Goal: Check status: Check status

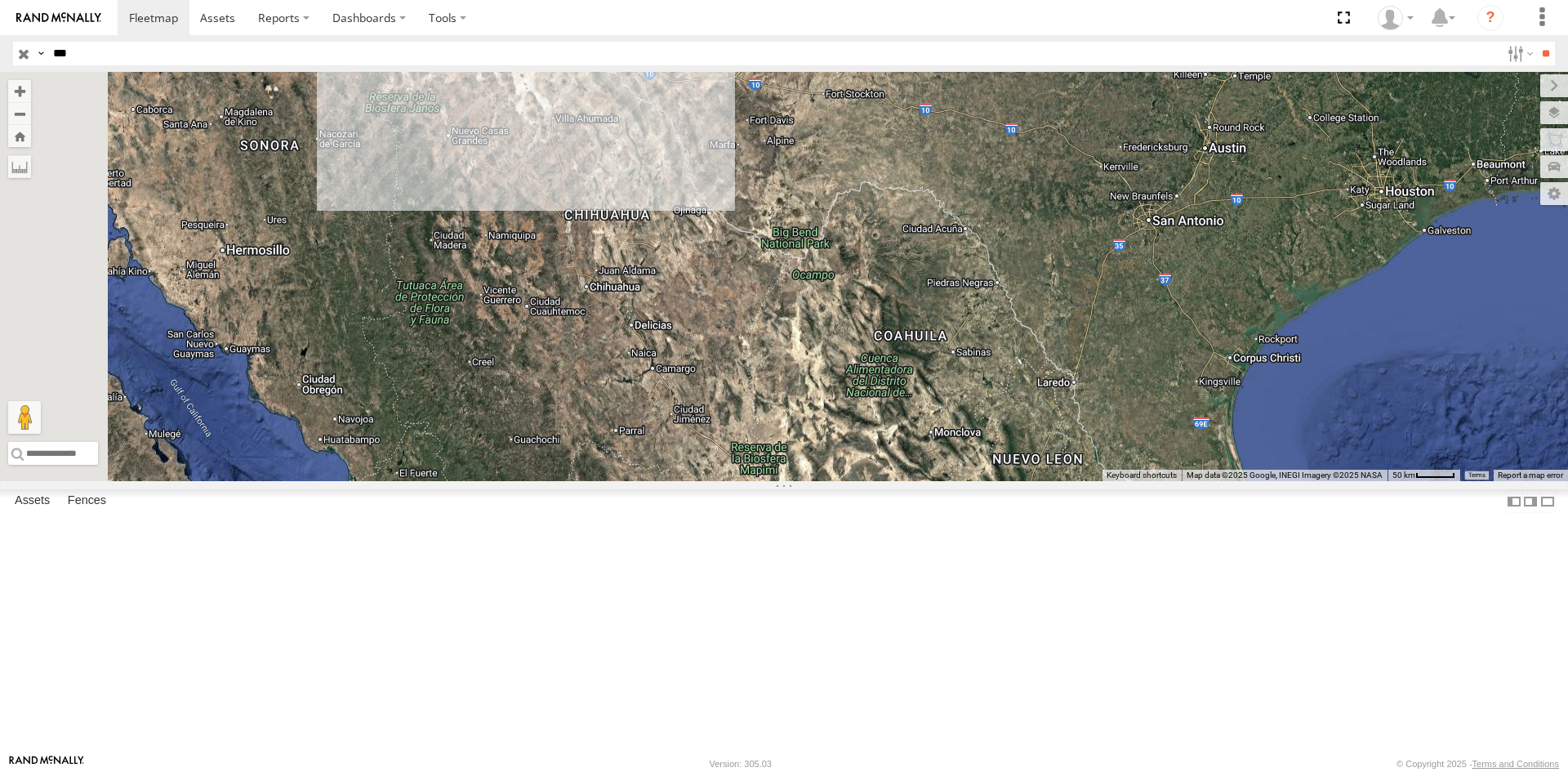
select select "**********"
click at [0, 0] on div "494" at bounding box center [0, 0] width 0 height 0
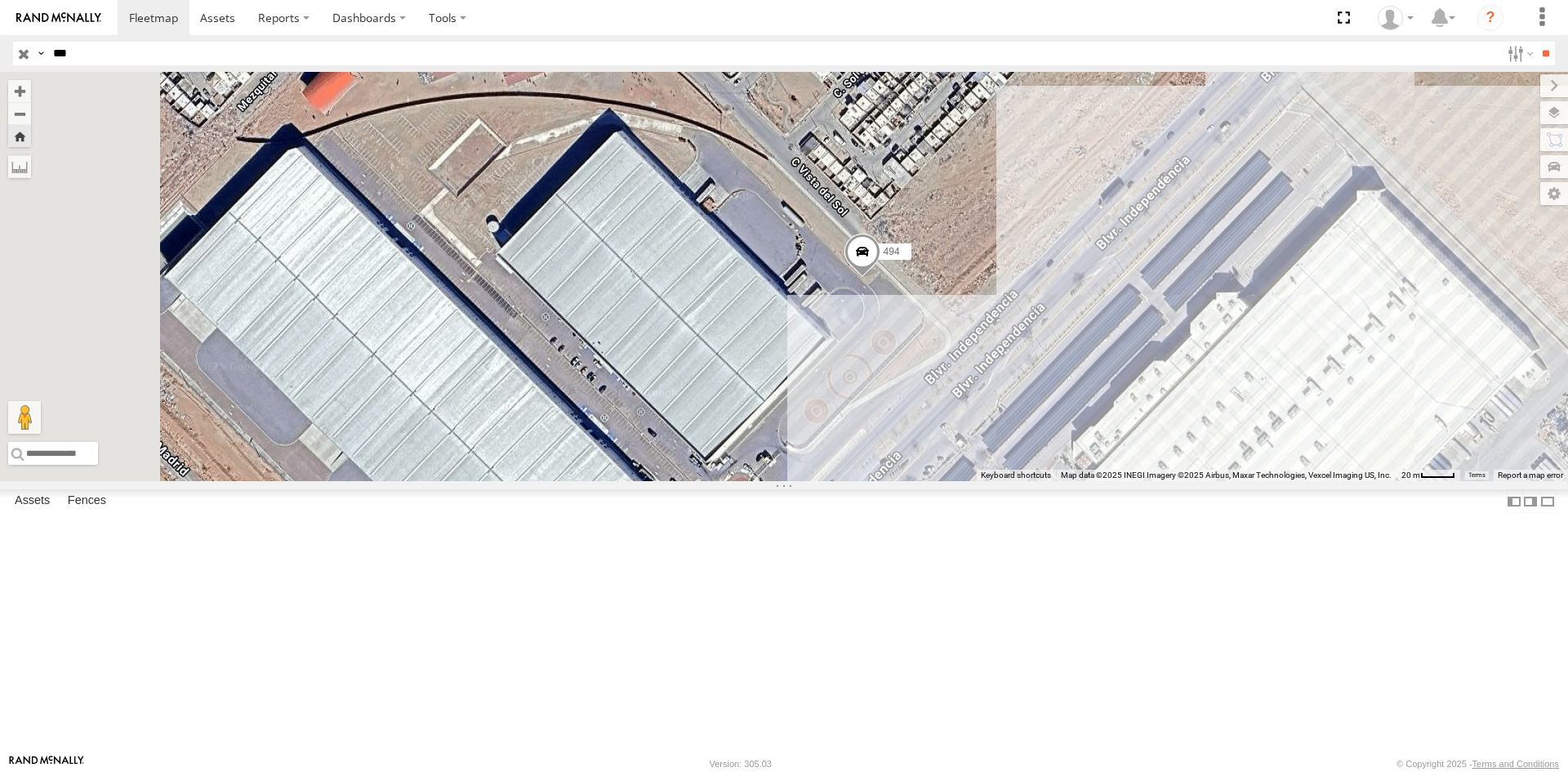
drag, startPoint x: 977, startPoint y: 471, endPoint x: 1059, endPoint y: 473, distance: 82.0
click at [1059, 473] on div "494" at bounding box center [784, 276] width 1568 height 409
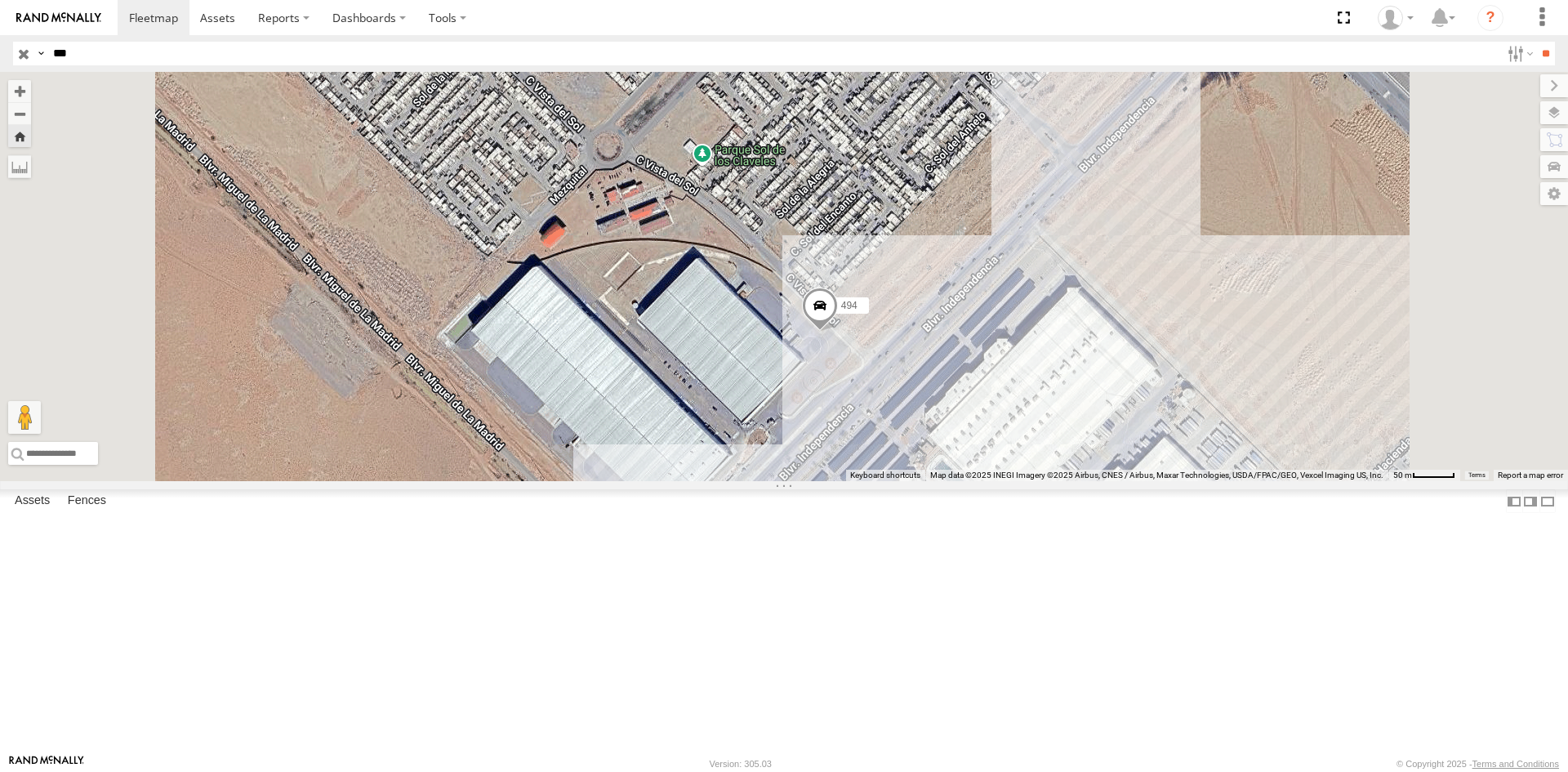
click at [0, 0] on div "FLEXTRANSFER" at bounding box center [0, 0] width 0 height 0
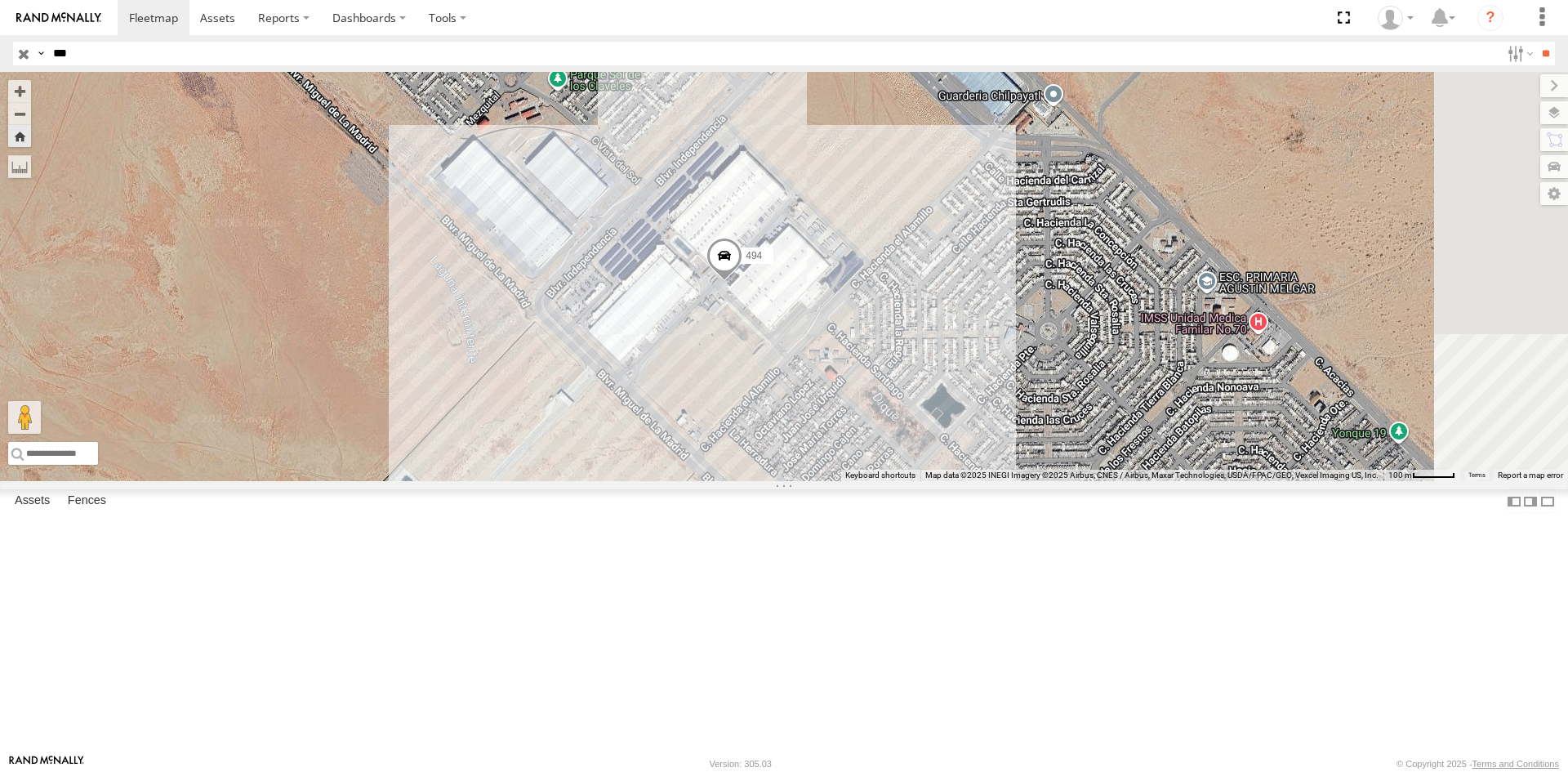
drag, startPoint x: 1061, startPoint y: 556, endPoint x: 947, endPoint y: 471, distance: 142.2
click at [947, 471] on div "494" at bounding box center [784, 276] width 1568 height 409
click at [1144, 473] on div "494" at bounding box center [784, 276] width 1568 height 409
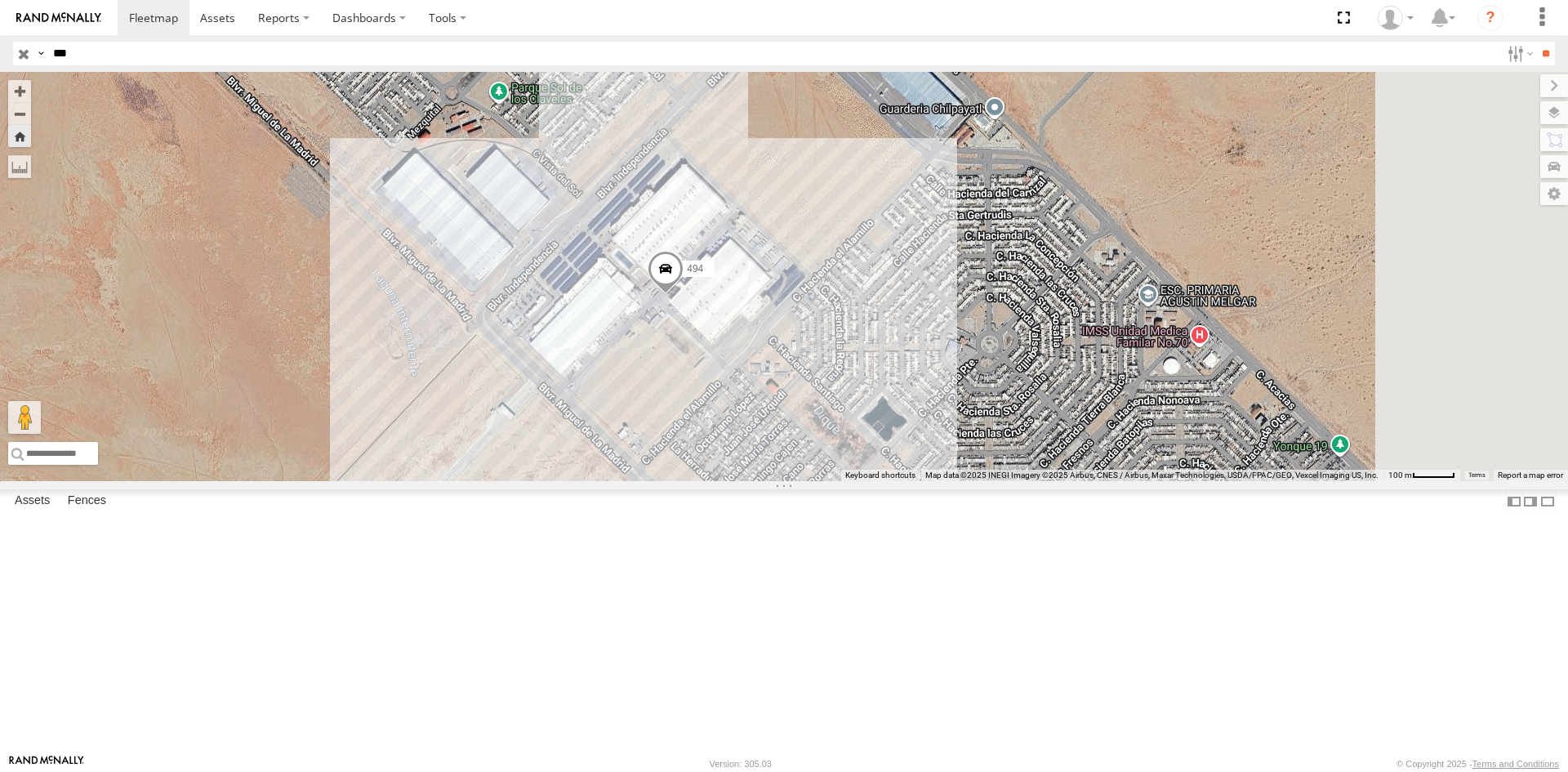
drag, startPoint x: 1006, startPoint y: 476, endPoint x: 894, endPoint y: 459, distance: 113.3
click at [894, 459] on div "494" at bounding box center [784, 276] width 1568 height 409
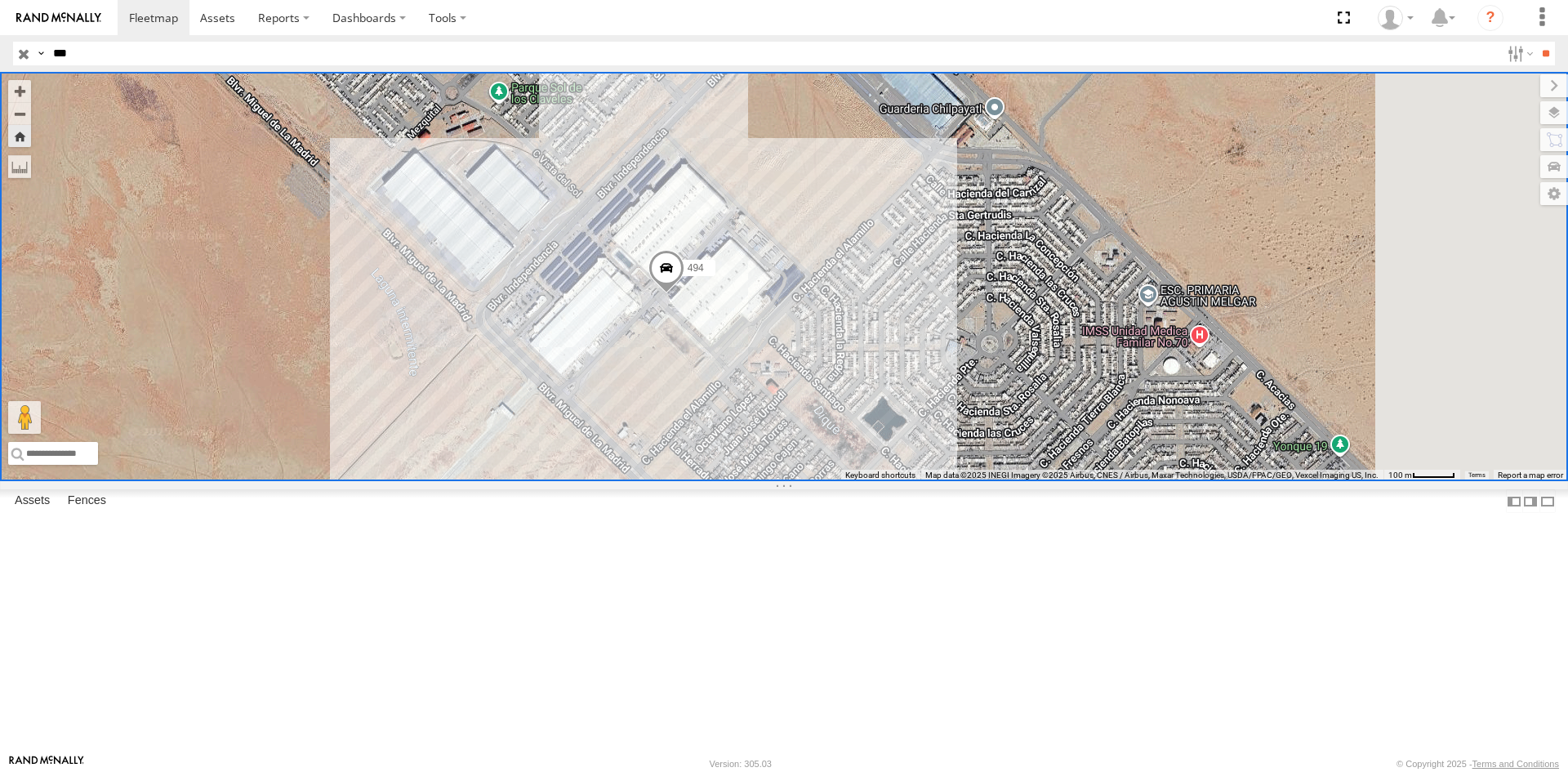
click at [684, 294] on span at bounding box center [667, 272] width 36 height 44
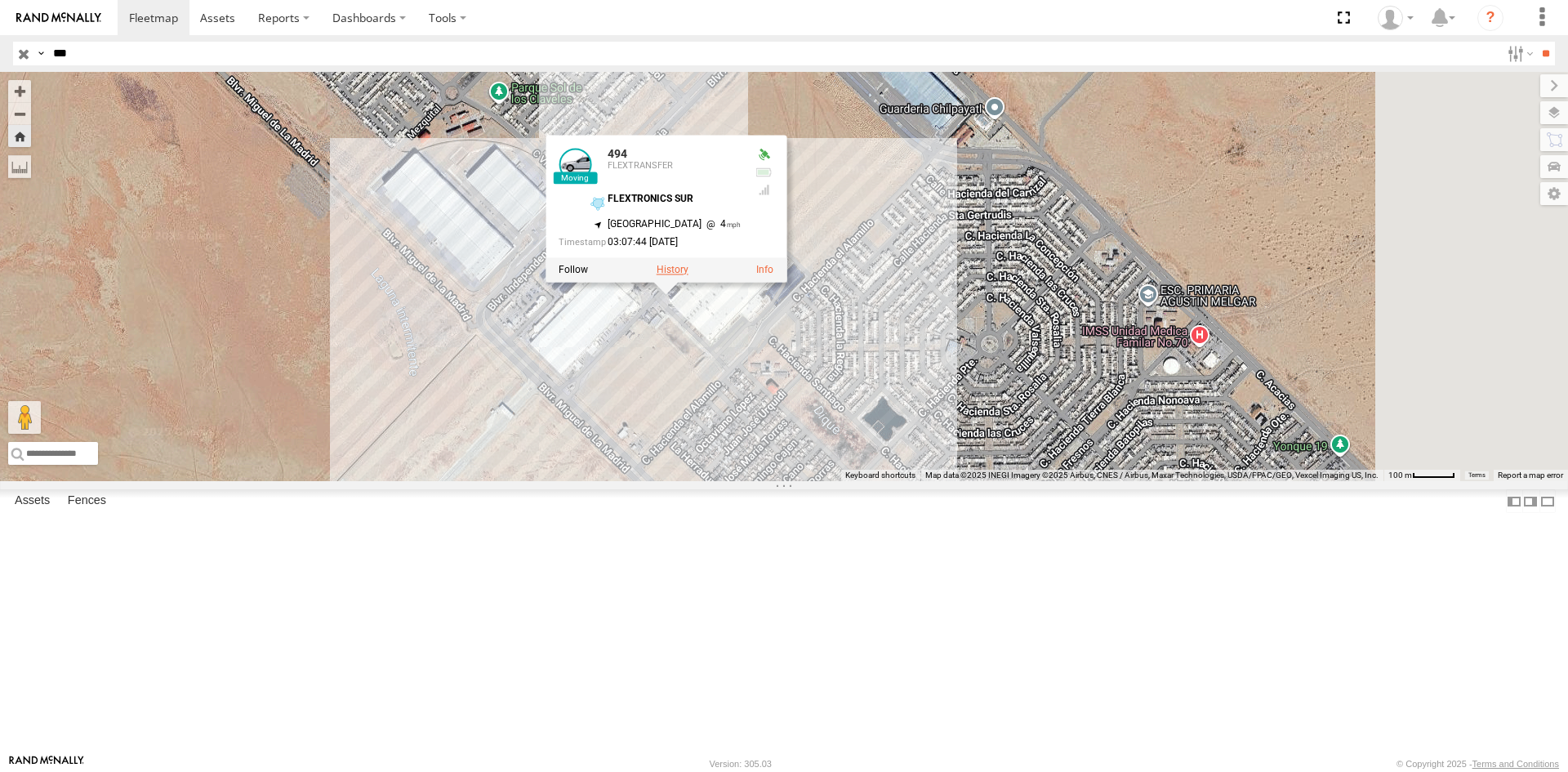
click at [689, 275] on label at bounding box center [671, 269] width 32 height 11
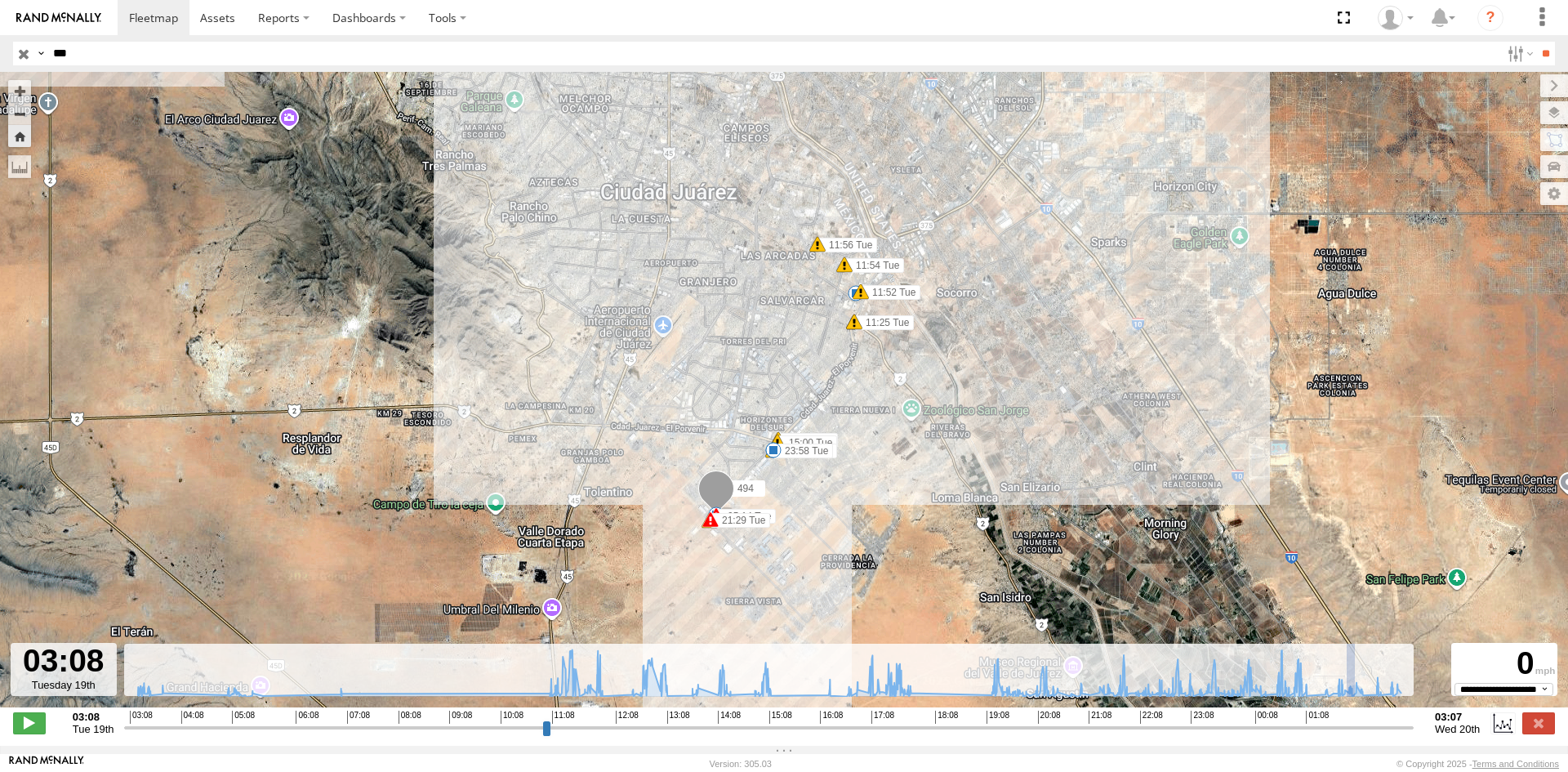
drag, startPoint x: 1347, startPoint y: 704, endPoint x: 1382, endPoint y: 700, distance: 35.2
click at [1382, 700] on div "← Move left → Move right ↑ Move up ↓ Move down + Zoom in - Zoom out Home Jump l…" at bounding box center [784, 408] width 1568 height 673
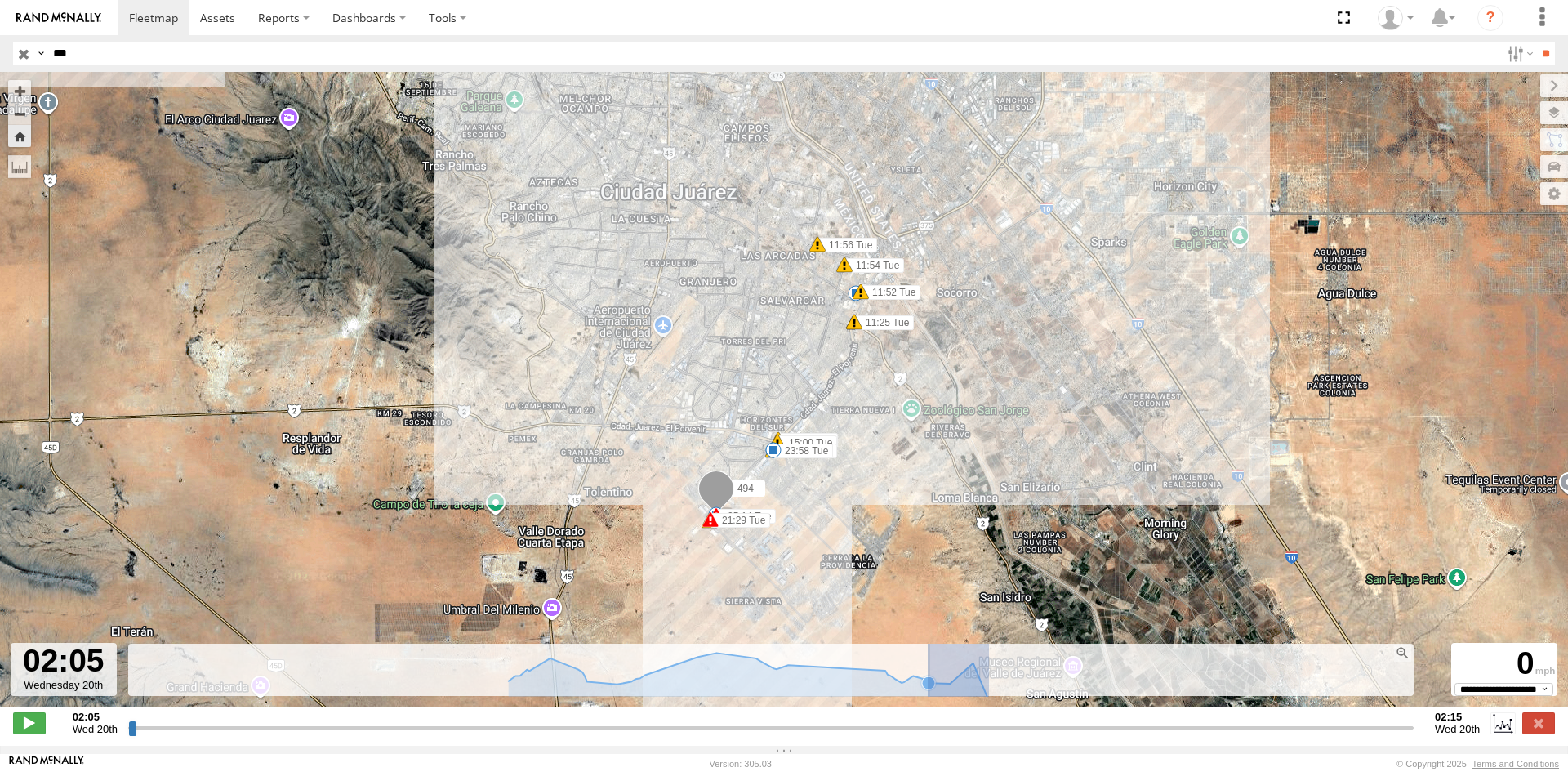
drag, startPoint x: 989, startPoint y: 697, endPoint x: 891, endPoint y: 692, distance: 98.1
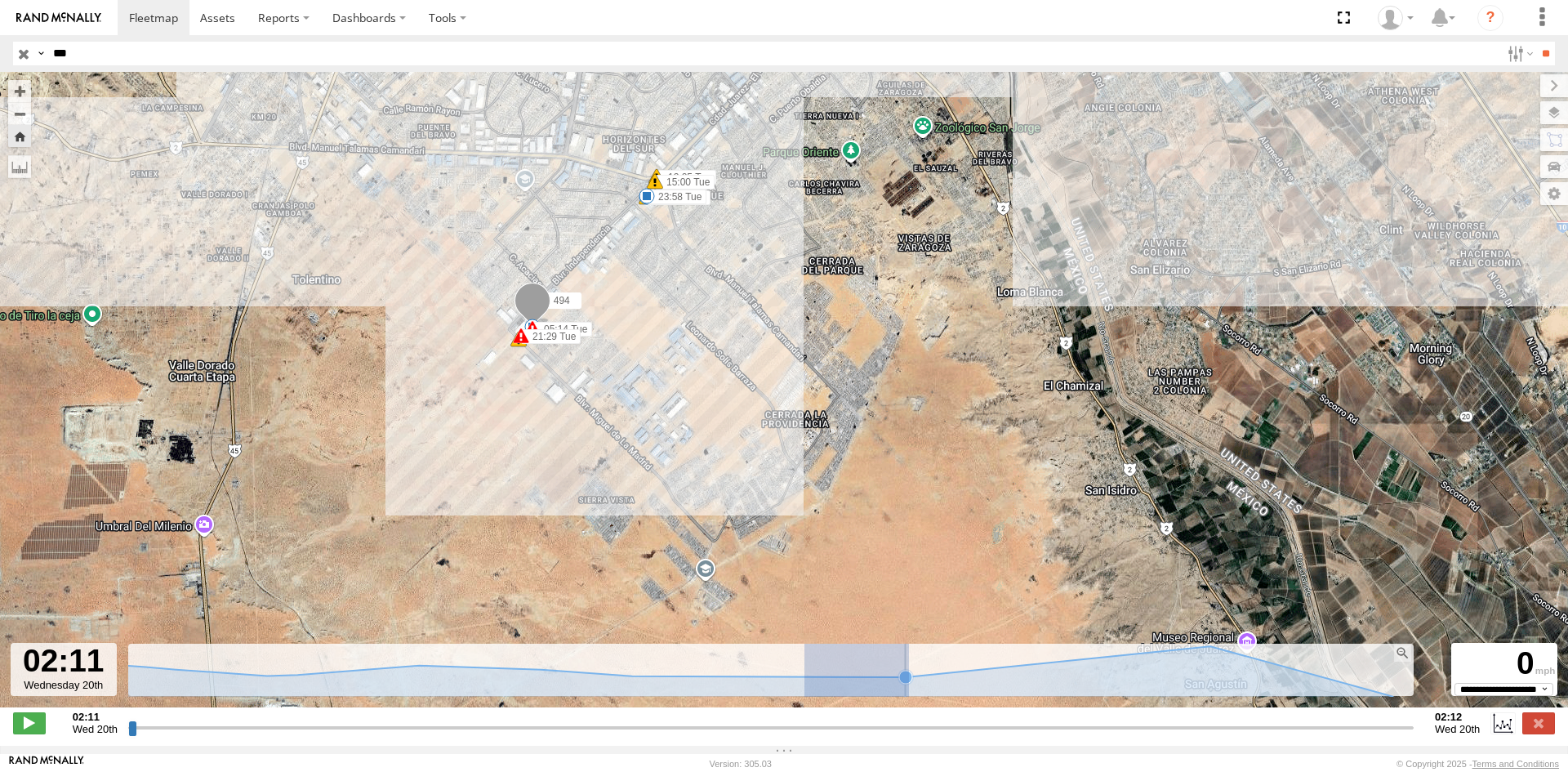
drag, startPoint x: 909, startPoint y: 680, endPoint x: 750, endPoint y: 684, distance: 159.1
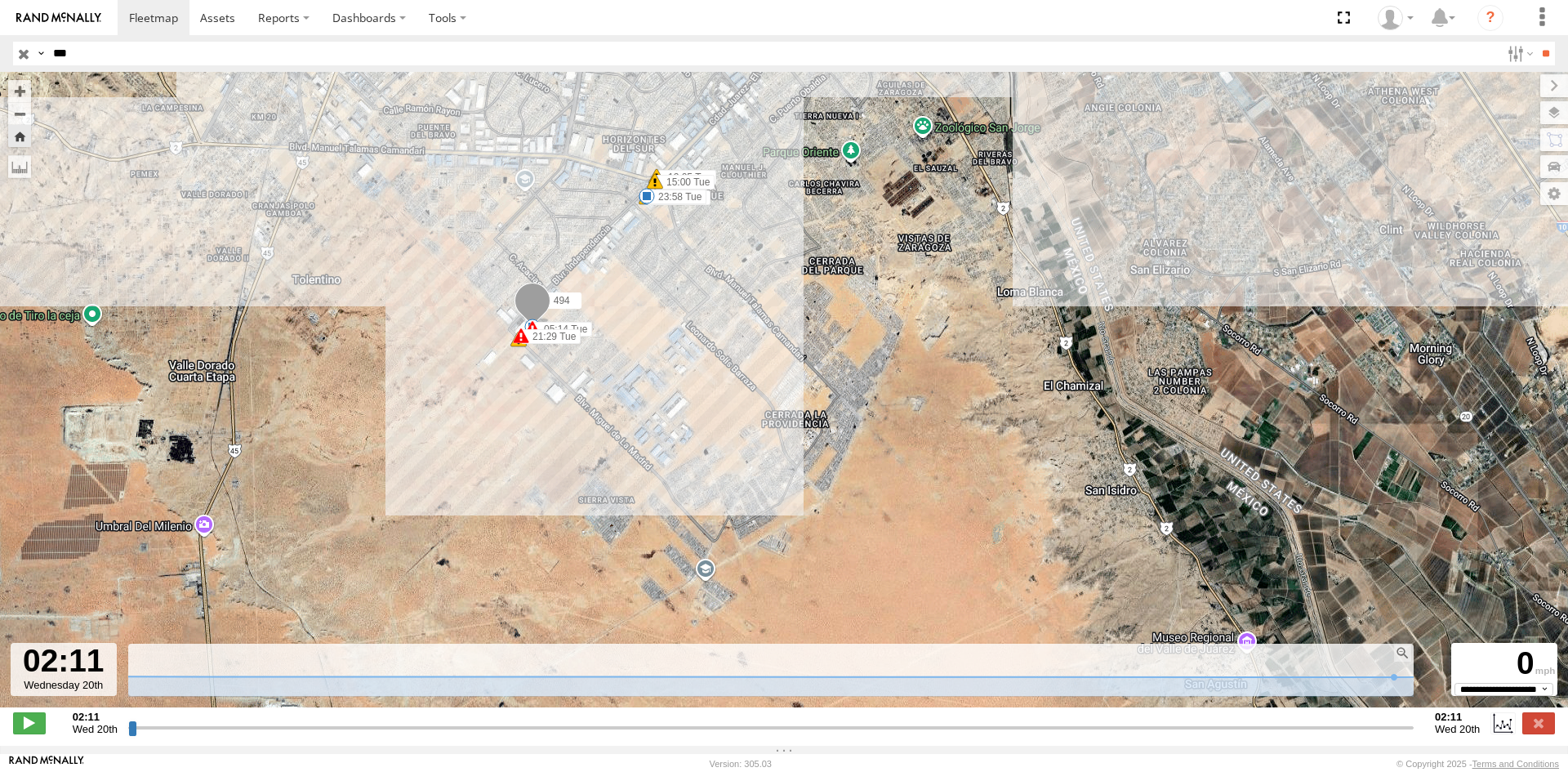
click at [534, 303] on span at bounding box center [533, 305] width 36 height 44
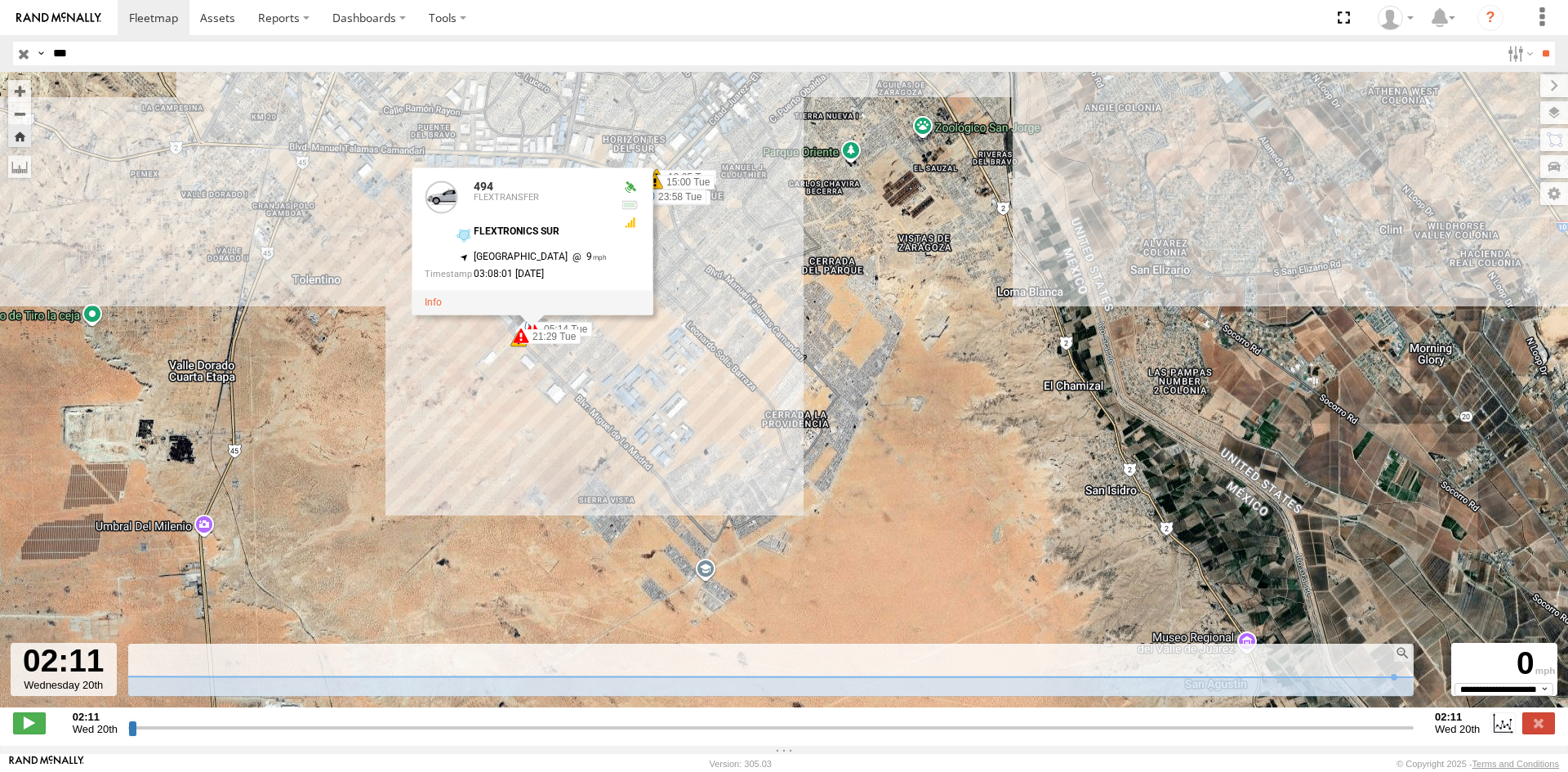
drag, startPoint x: 132, startPoint y: 735, endPoint x: 303, endPoint y: 731, distance: 171.0
click at [303, 731] on input "range" at bounding box center [771, 727] width 1285 height 15
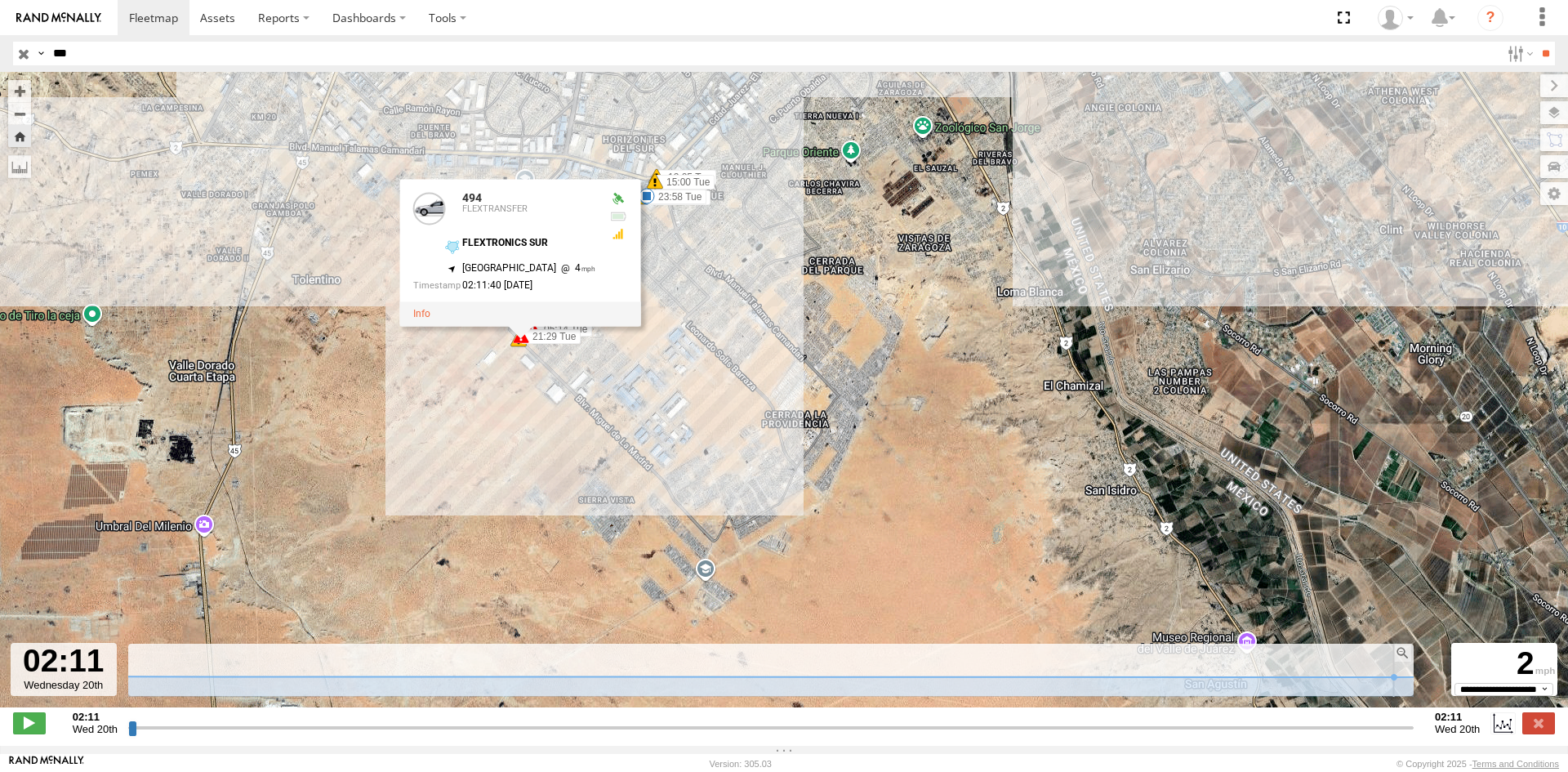
drag, startPoint x: 393, startPoint y: 739, endPoint x: 517, endPoint y: 750, distance: 124.5
click at [517, 735] on input "range" at bounding box center [771, 727] width 1285 height 15
drag, startPoint x: 801, startPoint y: 694, endPoint x: 911, endPoint y: 696, distance: 110.0
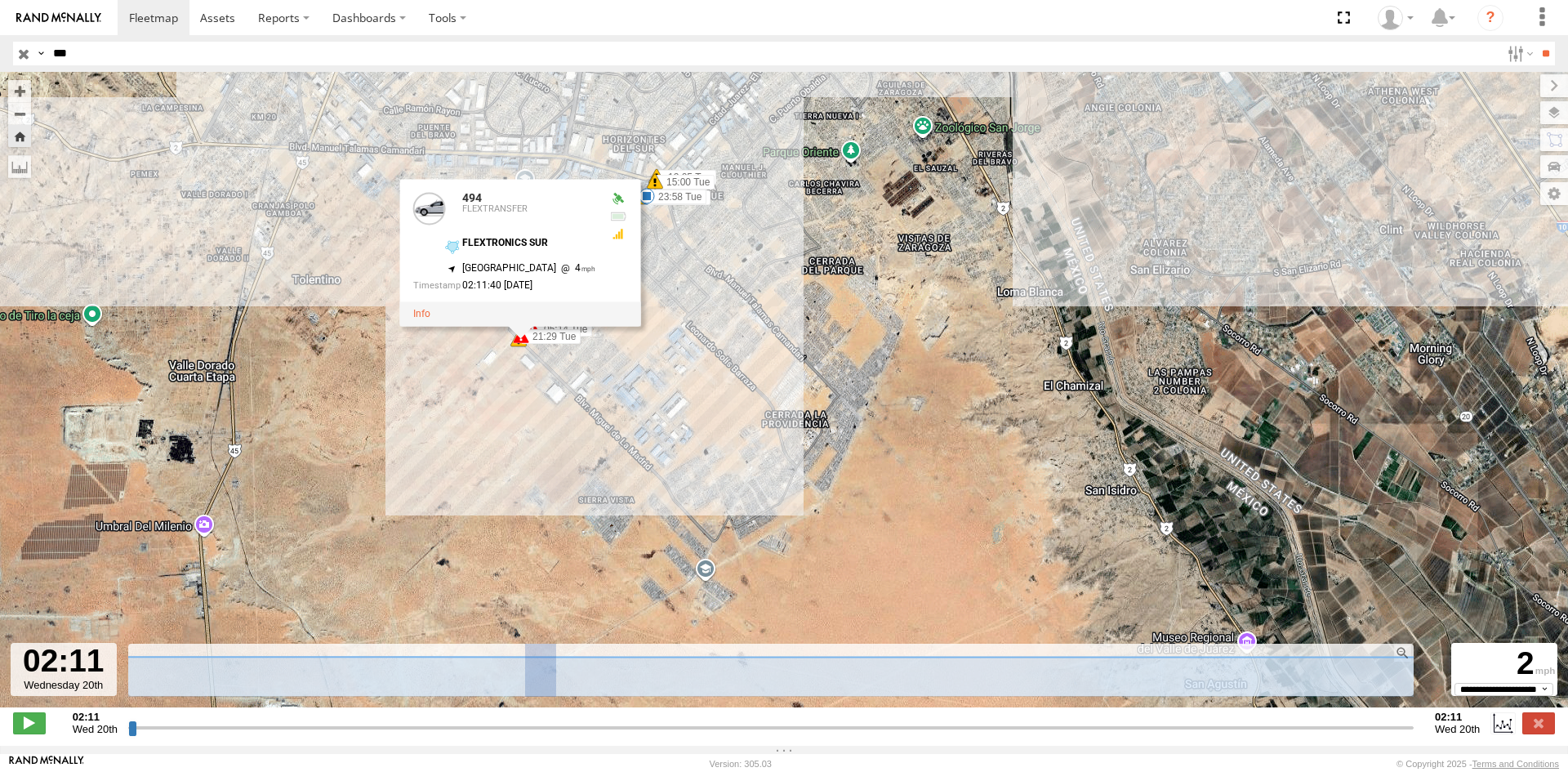
drag, startPoint x: 557, startPoint y: 681, endPoint x: 845, endPoint y: 686, distance: 288.0
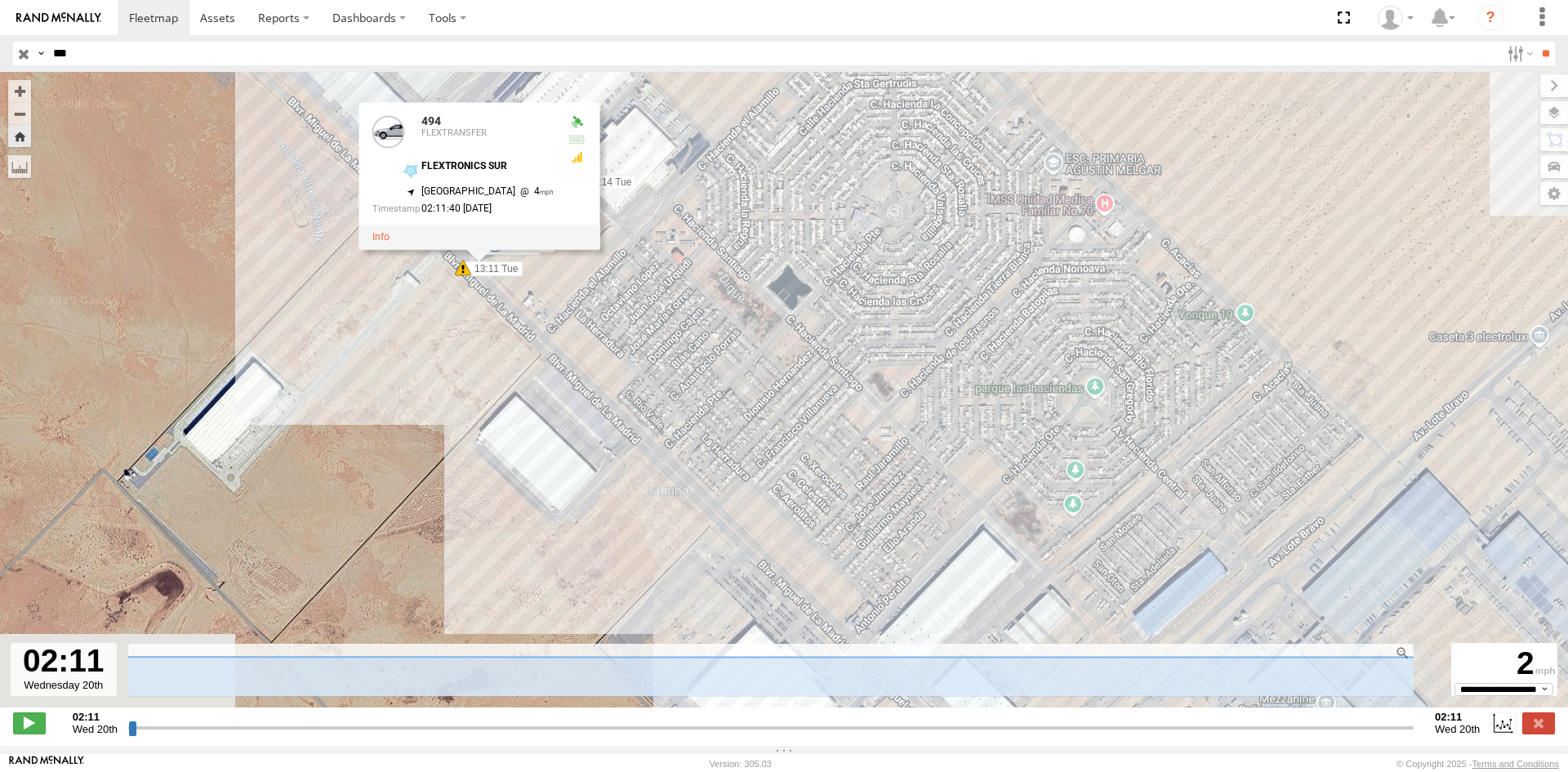
drag, startPoint x: 568, startPoint y: 342, endPoint x: 880, endPoint y: 557, distance: 378.9
click at [880, 557] on div "494 05:14 Tue 21:29 Tue 494 FLEXTRANSFER FLEXTRONICS SUR 31.57283 , -106.40716 …" at bounding box center [784, 397] width 1568 height 652
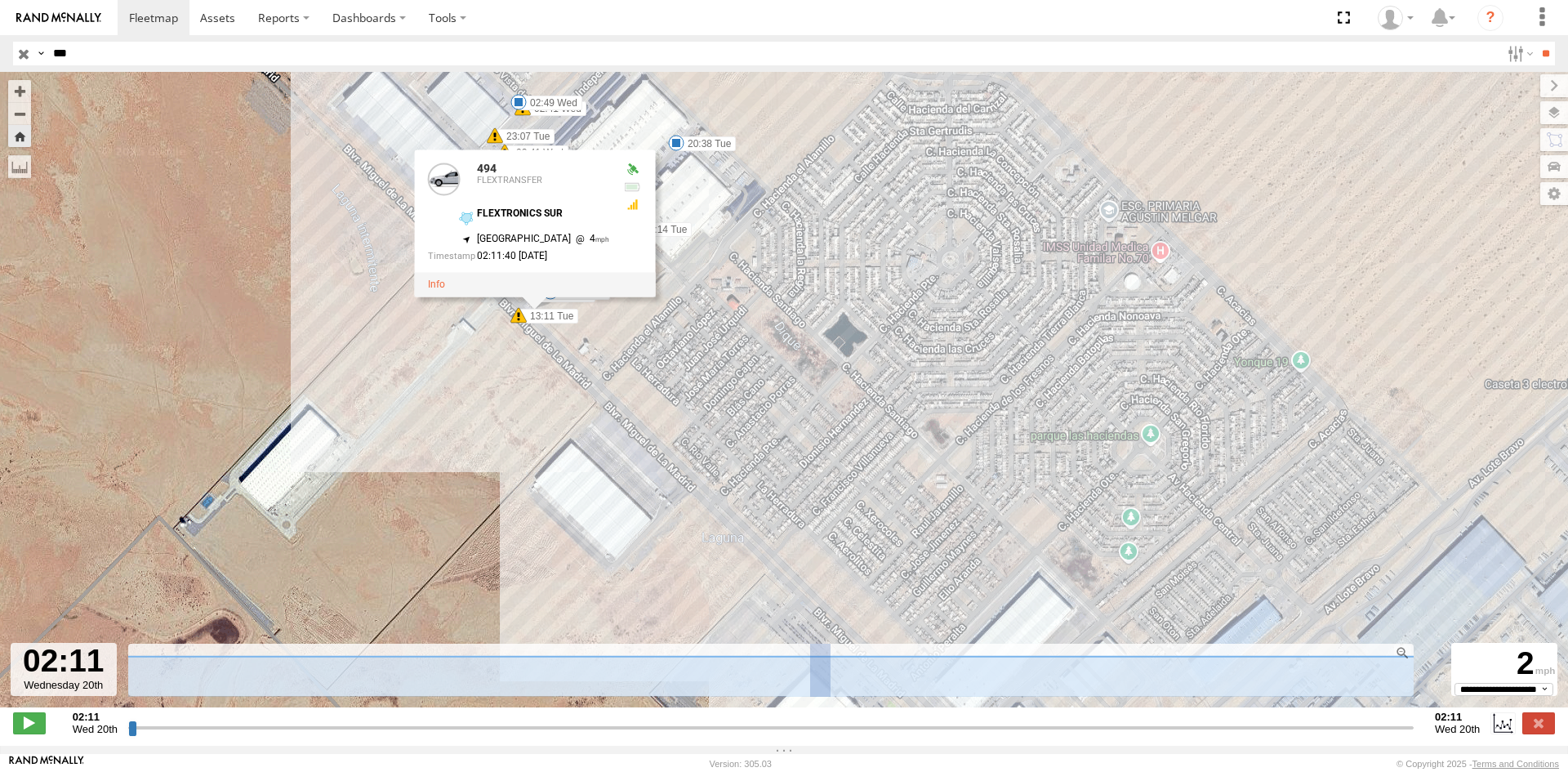
drag, startPoint x: 810, startPoint y: 659, endPoint x: 1091, endPoint y: 659, distance: 281.0
type input "**********"
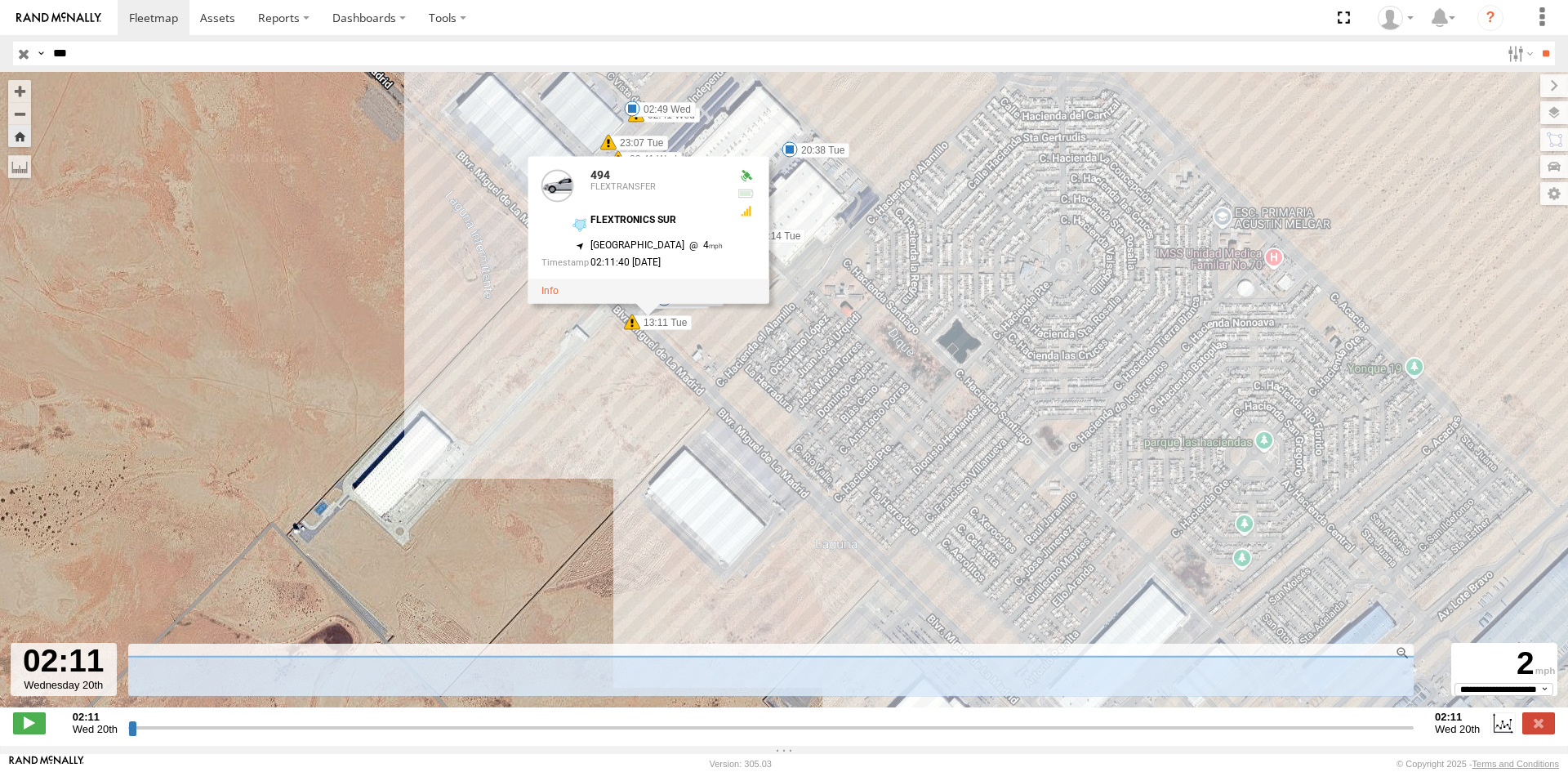
drag, startPoint x: 542, startPoint y: 639, endPoint x: 685, endPoint y: 645, distance: 143.1
click at [685, 645] on div "494 05:14 Tue 21:29 Tue 494 FLEXTRANSFER FLEXTRONICS SUR 31.57283 , -106.40716 …" at bounding box center [784, 397] width 1568 height 652
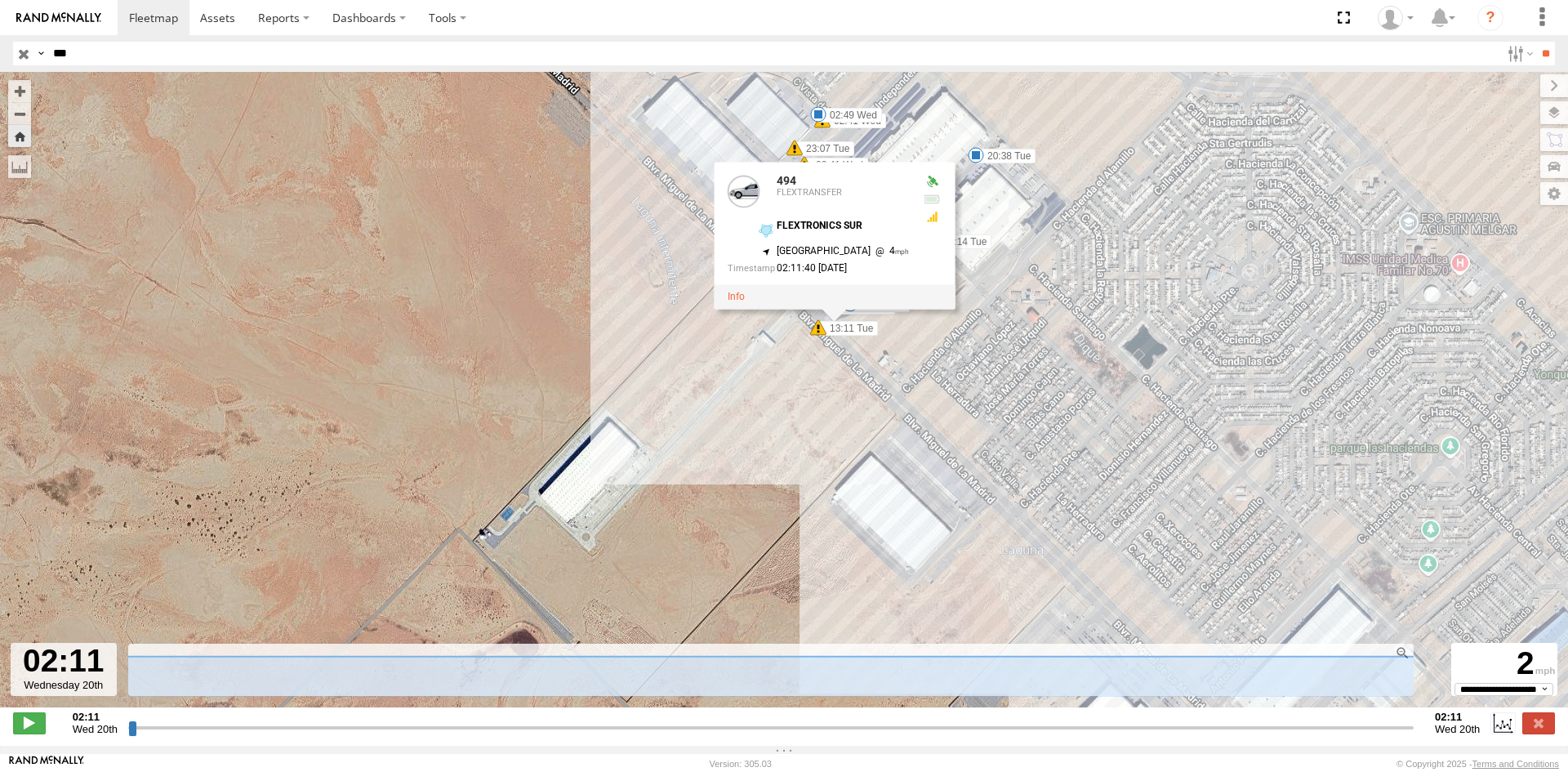
drag, startPoint x: 141, startPoint y: 734, endPoint x: 411, endPoint y: 735, distance: 270.0
click at [411, 735] on input "range" at bounding box center [771, 727] width 1285 height 15
drag, startPoint x: 133, startPoint y: 740, endPoint x: 301, endPoint y: 740, distance: 168.0
click at [301, 735] on input "range" at bounding box center [771, 727] width 1285 height 15
drag, startPoint x: 135, startPoint y: 738, endPoint x: 216, endPoint y: 731, distance: 81.3
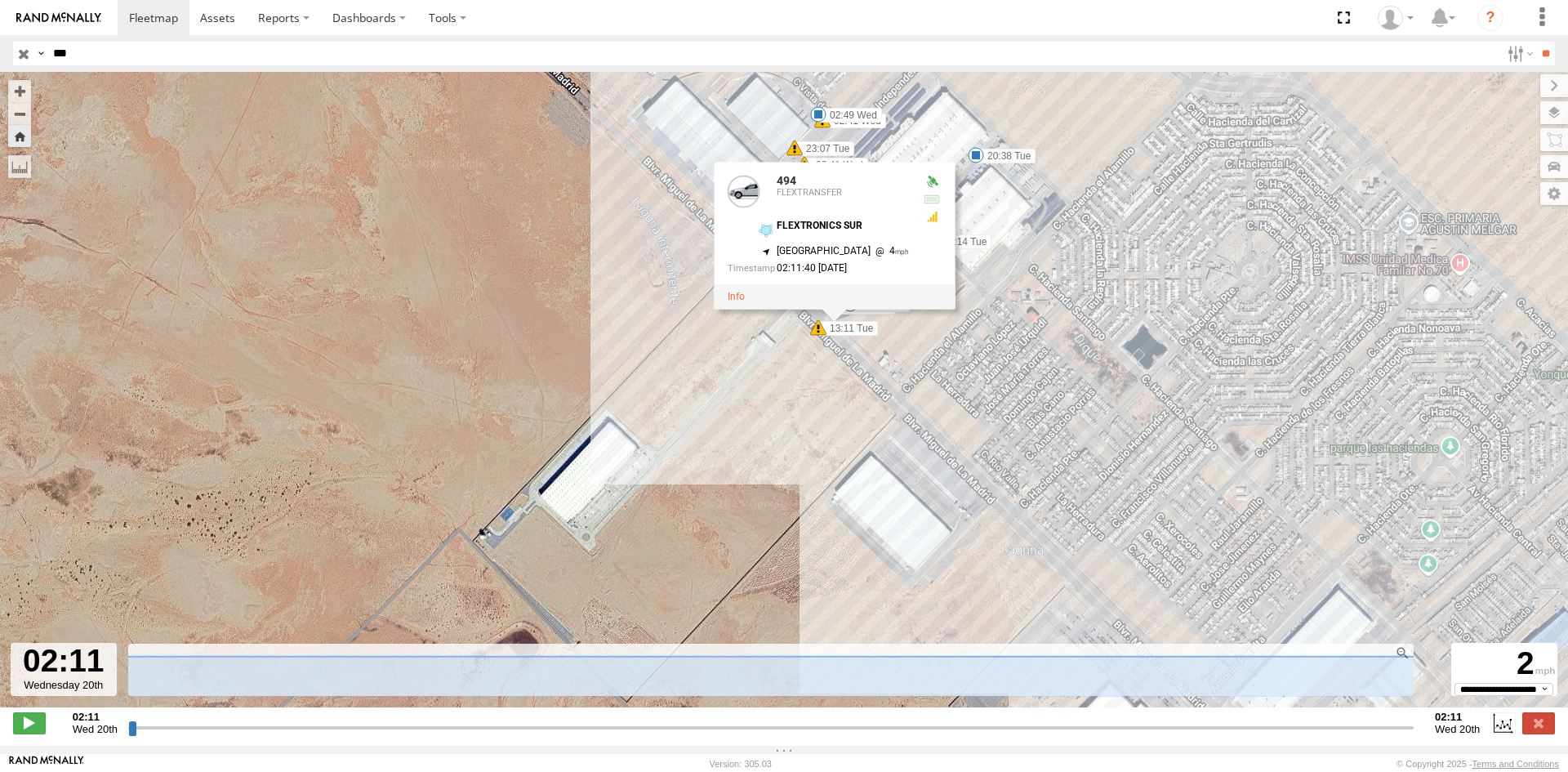
click at [216, 731] on input "range" at bounding box center [771, 727] width 1285 height 15
drag, startPoint x: 129, startPoint y: 736, endPoint x: 168, endPoint y: 734, distance: 39.1
click at [168, 734] on input "range" at bounding box center [771, 727] width 1285 height 15
click at [181, 656] on icon at bounding box center [128, 656] width 163334 height 2
